Goal: Information Seeking & Learning: Check status

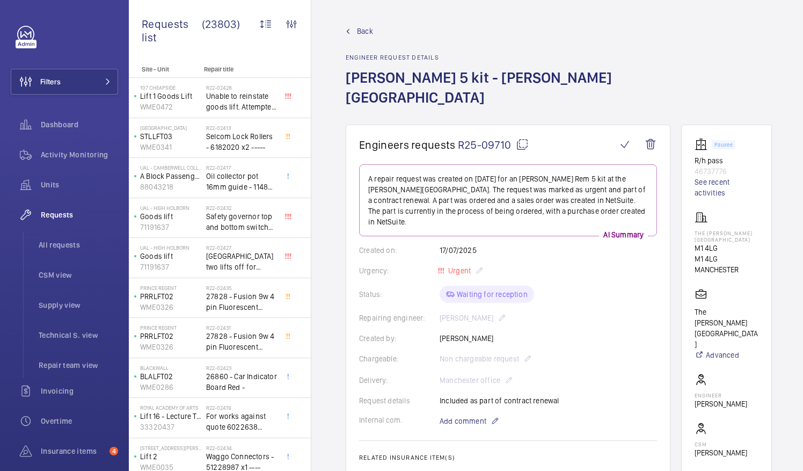
scroll to position [103, 0]
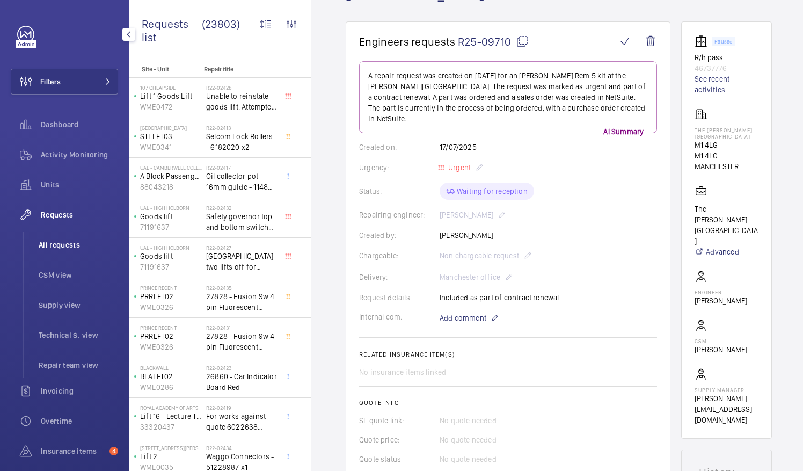
click at [59, 249] on span "All requests" at bounding box center [78, 244] width 79 height 11
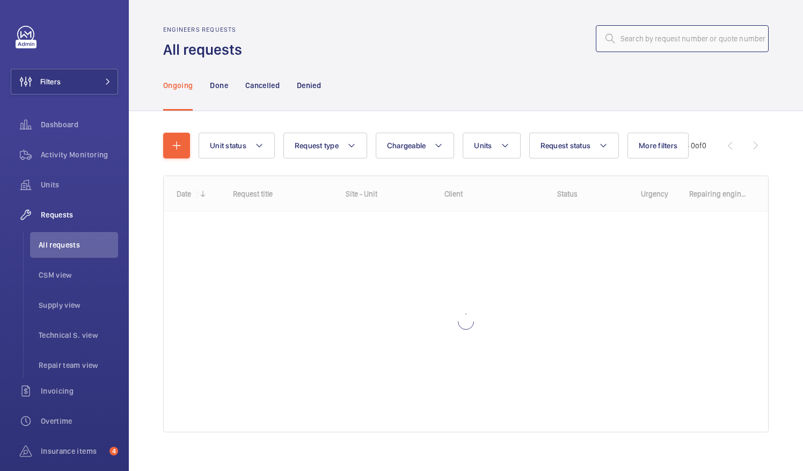
click at [615, 39] on input "text" at bounding box center [682, 38] width 173 height 27
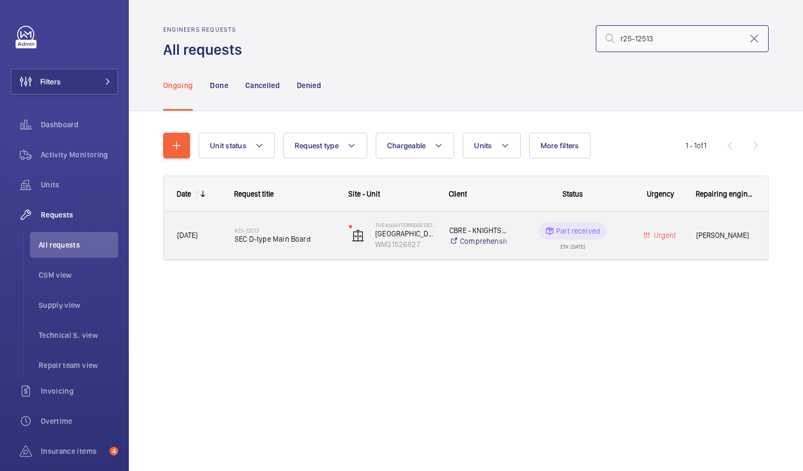
type input "r25-12513"
click at [275, 245] on div "R25-12513 SEC D-type Main Board" at bounding box center [285, 235] width 100 height 31
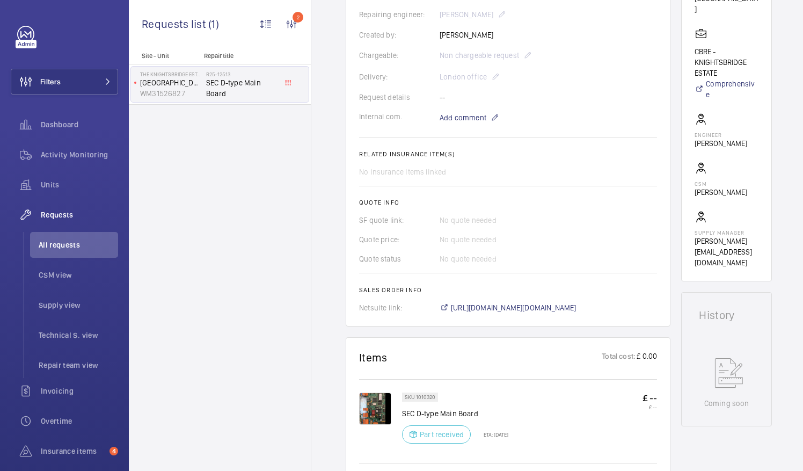
scroll to position [322, 0]
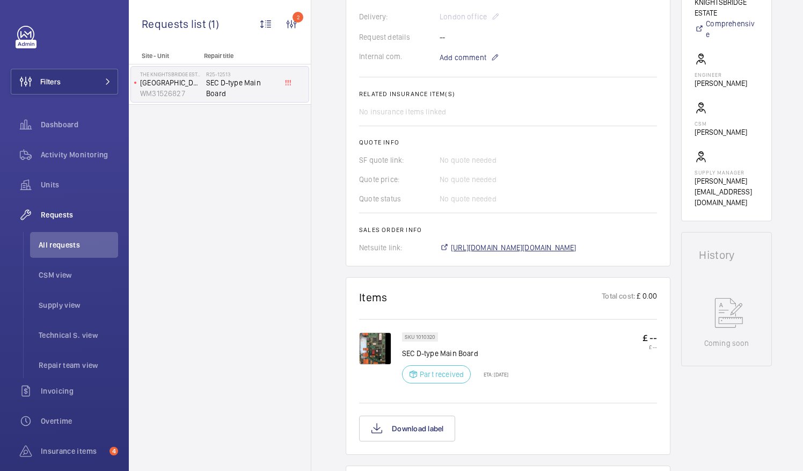
click at [563, 245] on span "[URL][DOMAIN_NAME][DOMAIN_NAME]" at bounding box center [514, 247] width 126 height 11
